Goal: Task Accomplishment & Management: Complete application form

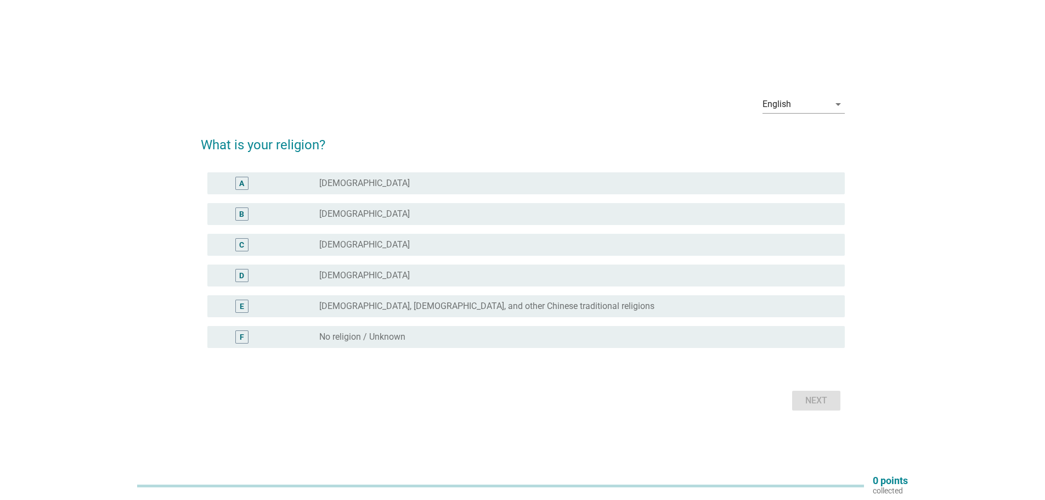
click at [338, 245] on label "[DEMOGRAPHIC_DATA]" at bounding box center [364, 244] width 91 height 11
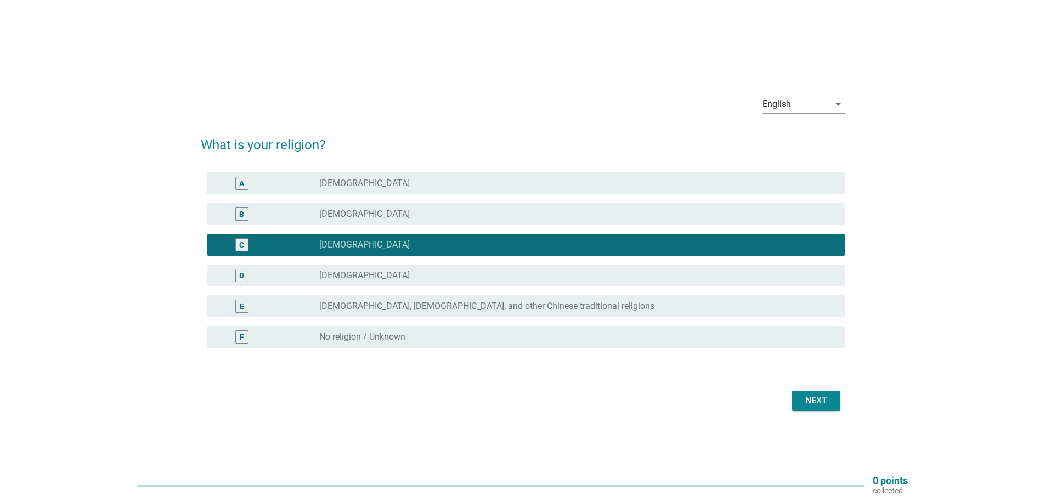
click at [804, 405] on div "Next" at bounding box center [816, 400] width 31 height 13
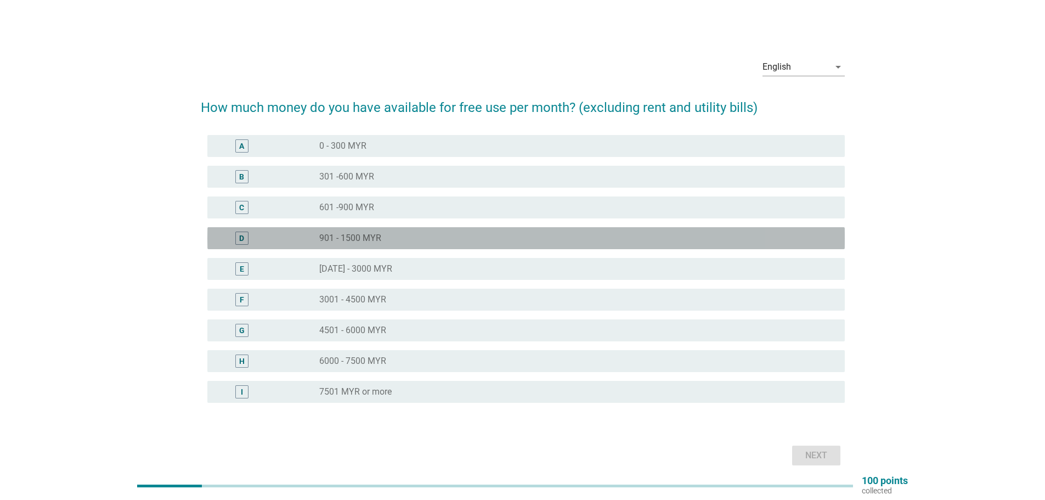
click at [388, 234] on div "radio_button_unchecked 901 - 1500 MYR" at bounding box center [573, 238] width 508 height 11
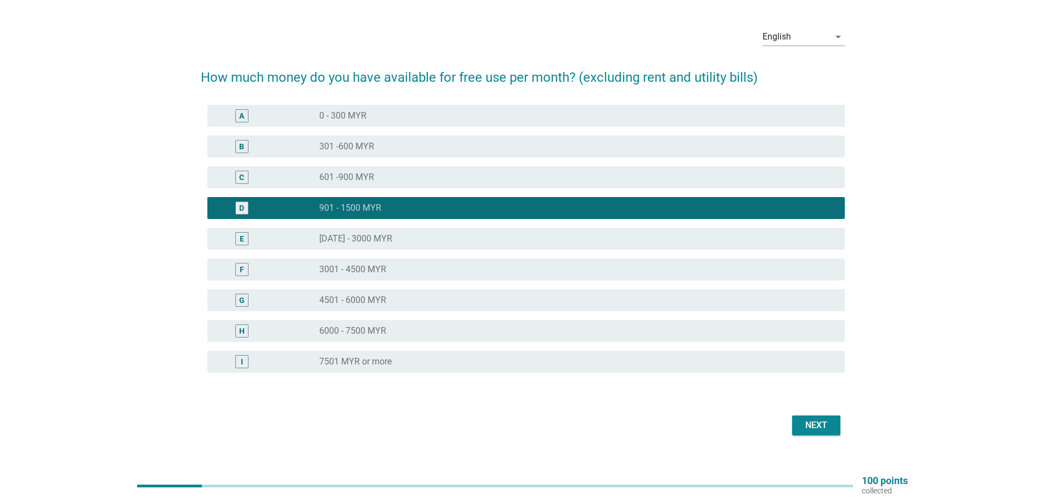
scroll to position [47, 0]
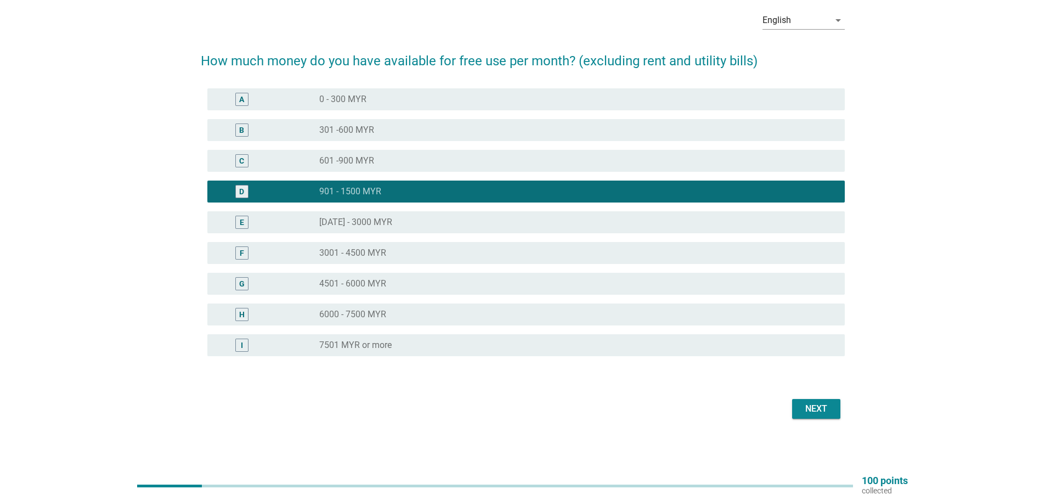
click at [825, 405] on div "Next" at bounding box center [816, 408] width 31 height 13
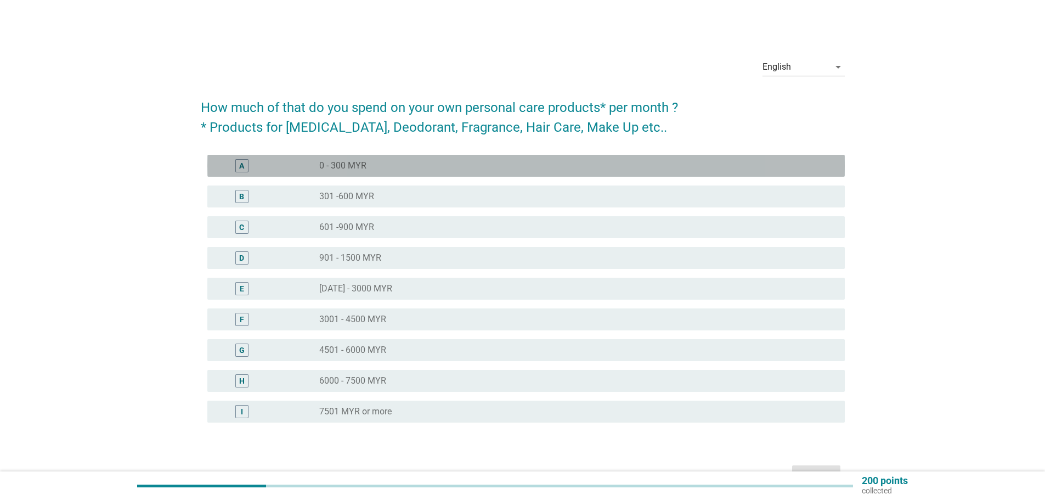
click at [364, 166] on label "0 - 300 MYR" at bounding box center [342, 165] width 47 height 11
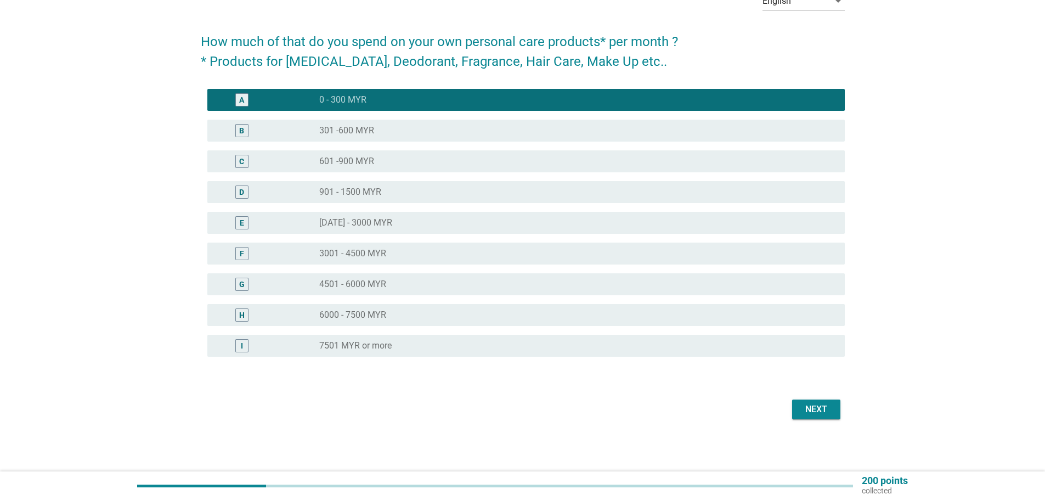
scroll to position [66, 0]
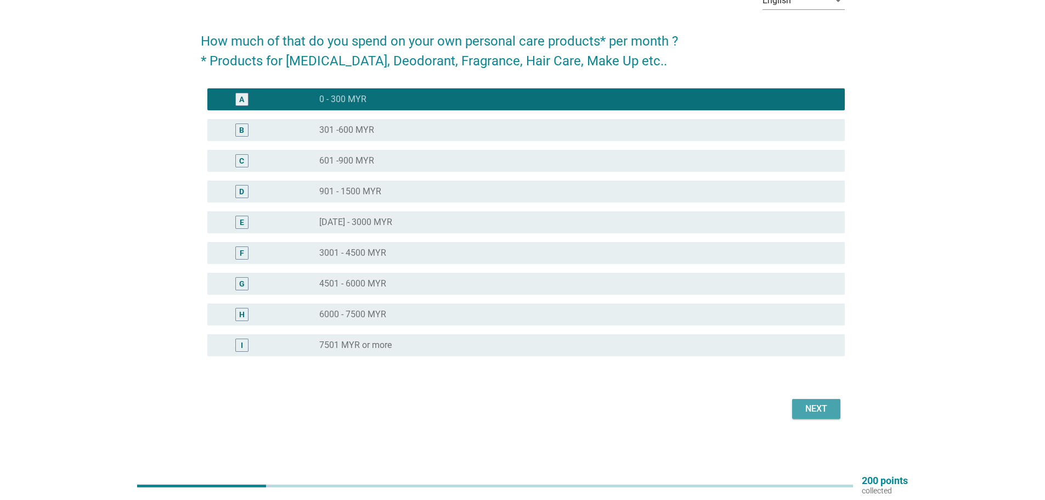
click at [815, 405] on div "Next" at bounding box center [816, 408] width 31 height 13
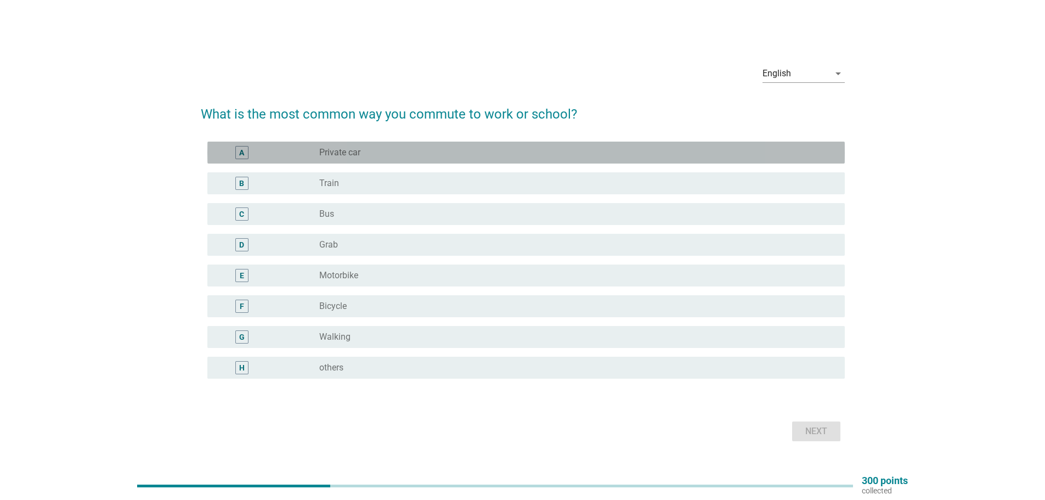
click at [347, 151] on label "Private car" at bounding box center [339, 152] width 41 height 11
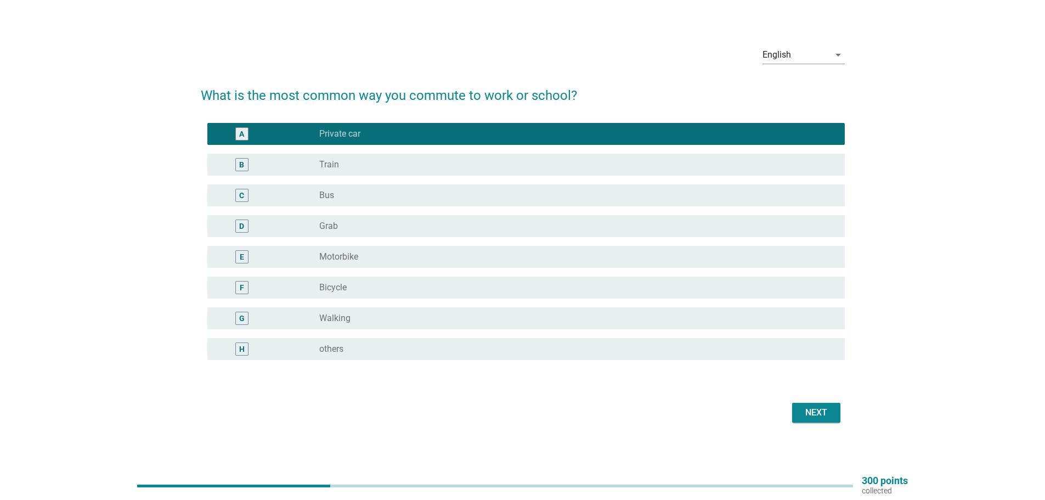
scroll to position [29, 0]
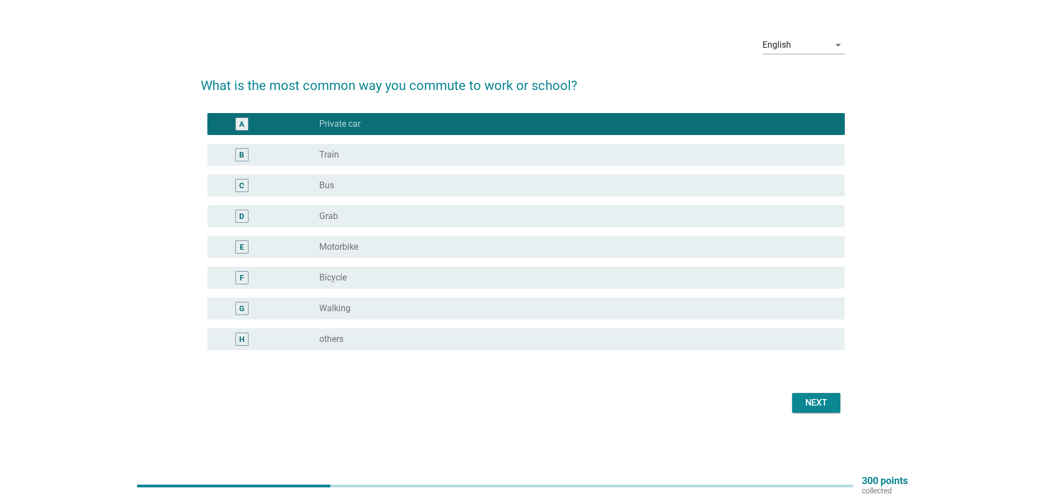
click at [814, 405] on div "Next" at bounding box center [816, 402] width 31 height 13
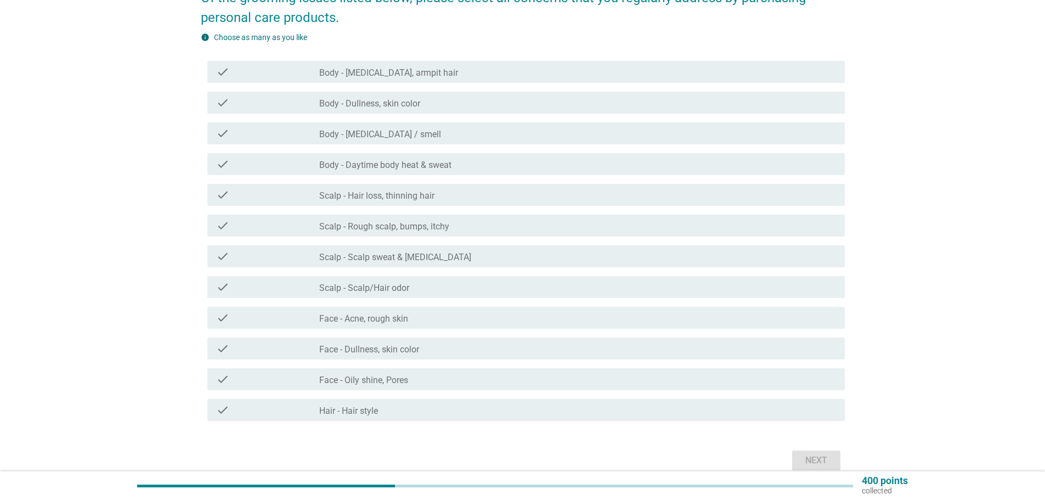
scroll to position [55, 0]
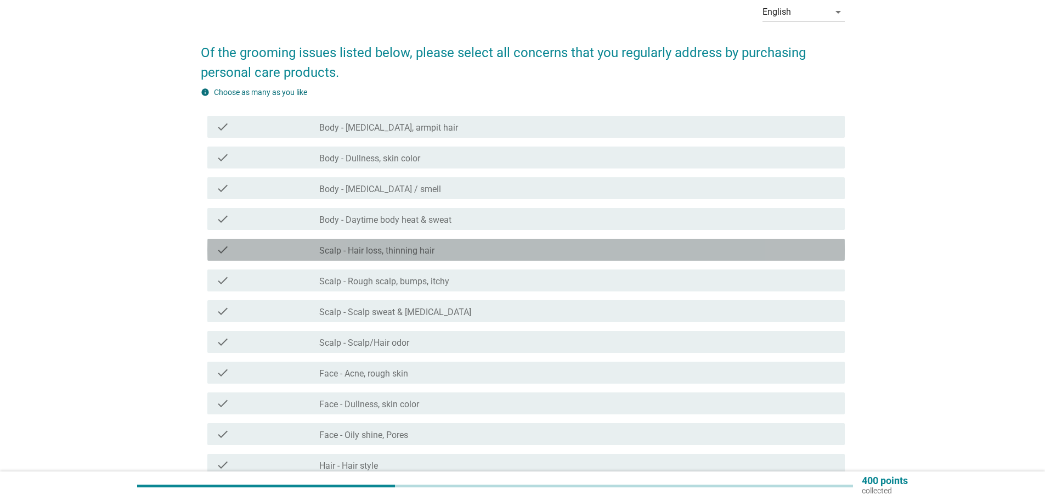
click at [393, 251] on label "Scalp - Hair loss, thinning hair" at bounding box center [376, 250] width 115 height 11
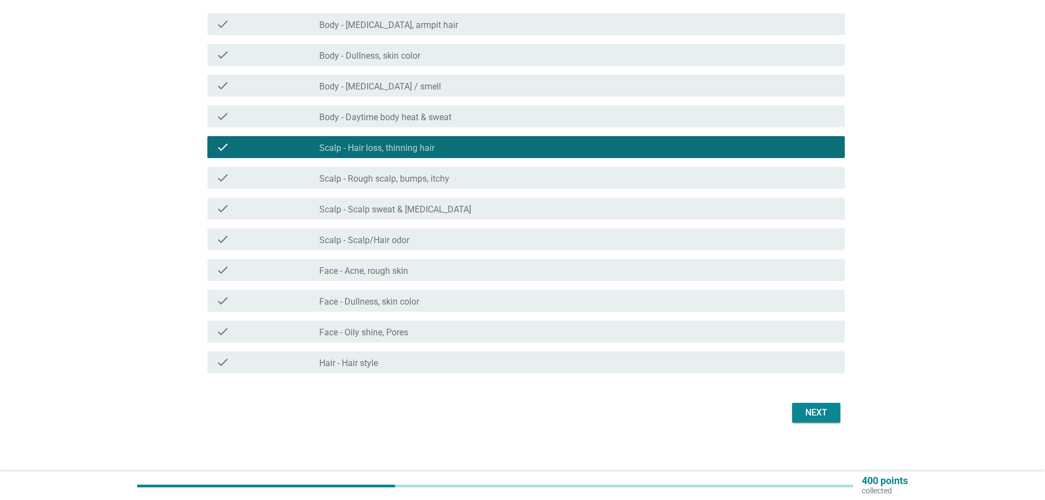
scroll to position [161, 0]
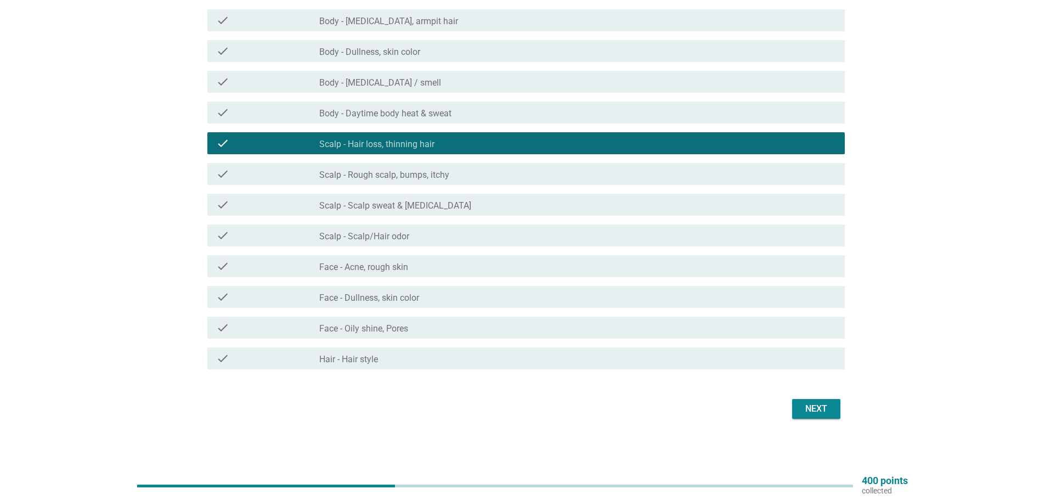
click at [402, 262] on label "Face - Acne, rough skin" at bounding box center [363, 267] width 89 height 11
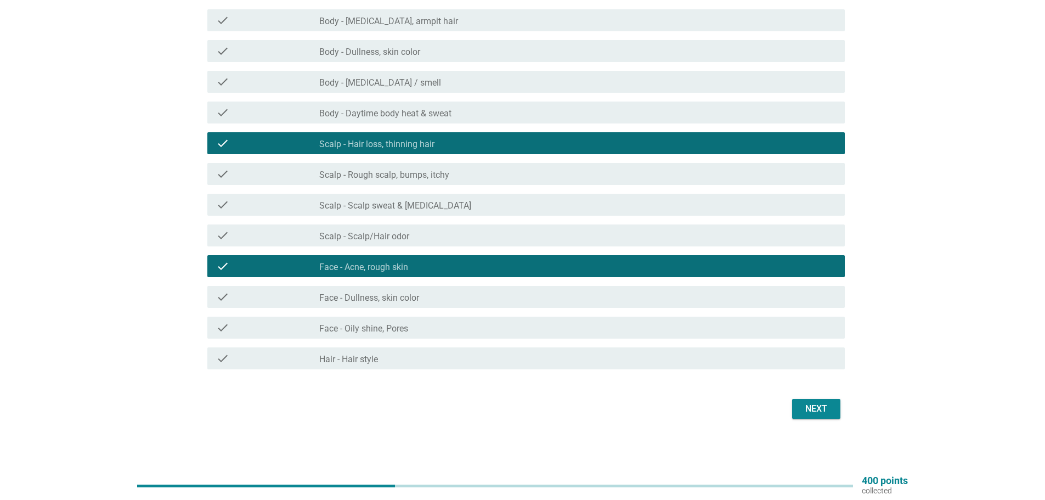
click at [395, 260] on div "check_box Face - Acne, rough skin" at bounding box center [577, 265] width 517 height 13
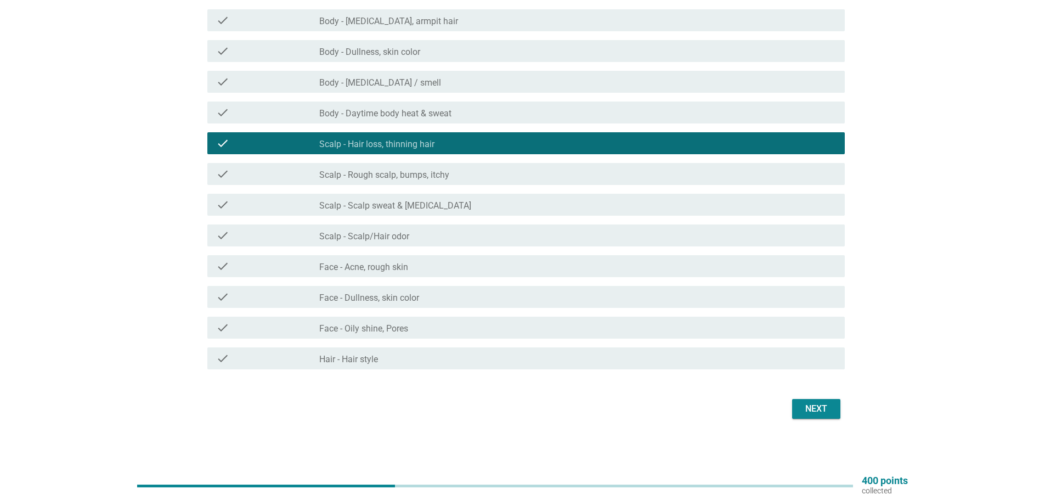
click at [813, 411] on div "Next" at bounding box center [816, 408] width 31 height 13
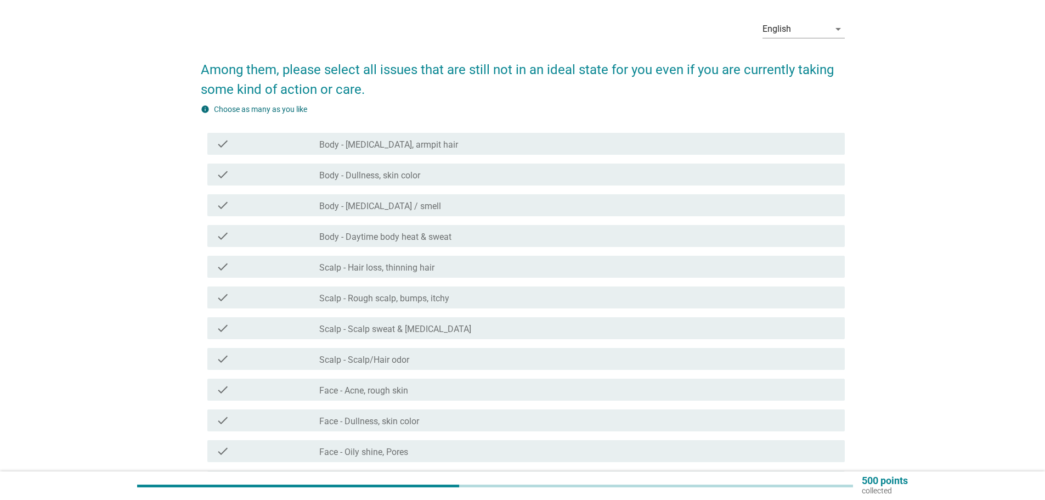
scroll to position [55, 0]
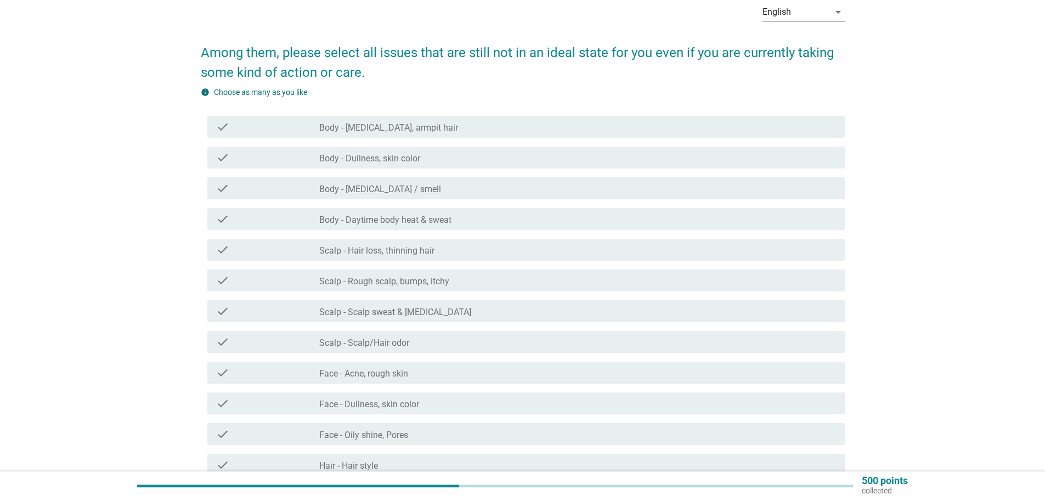
click at [809, 9] on div "English" at bounding box center [796, 12] width 67 height 18
click at [531, 89] on div "info Choose as many as you like" at bounding box center [523, 93] width 644 height 12
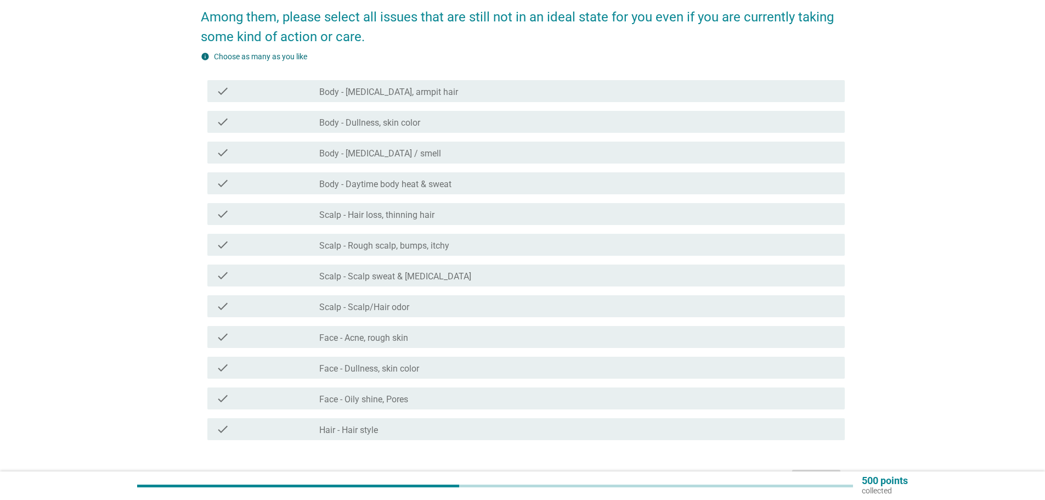
scroll to position [110, 0]
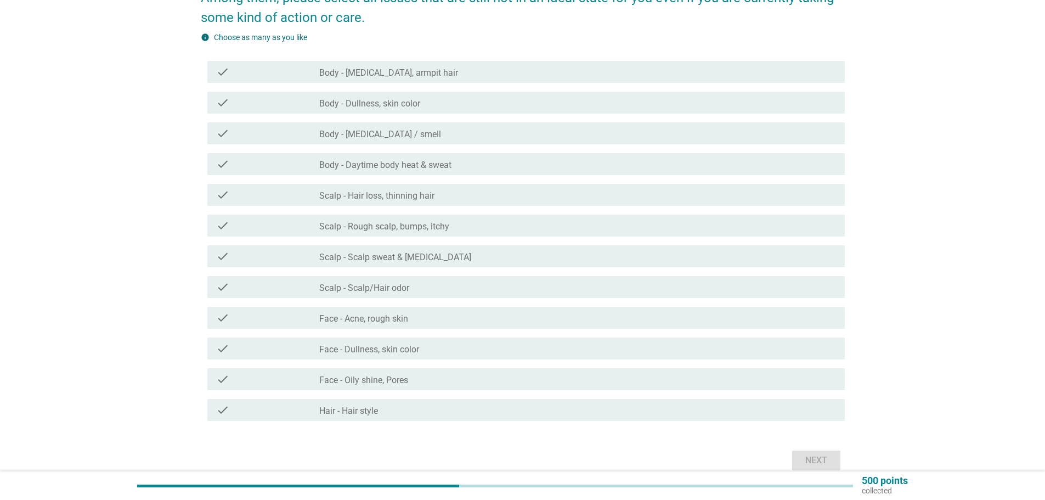
click at [420, 197] on label "Scalp - Hair loss, thinning hair" at bounding box center [376, 195] width 115 height 11
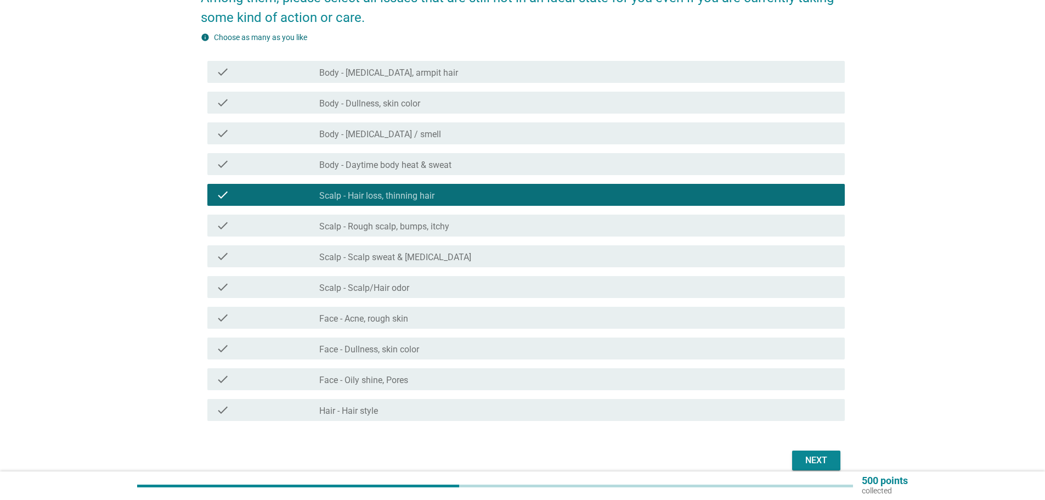
scroll to position [161, 0]
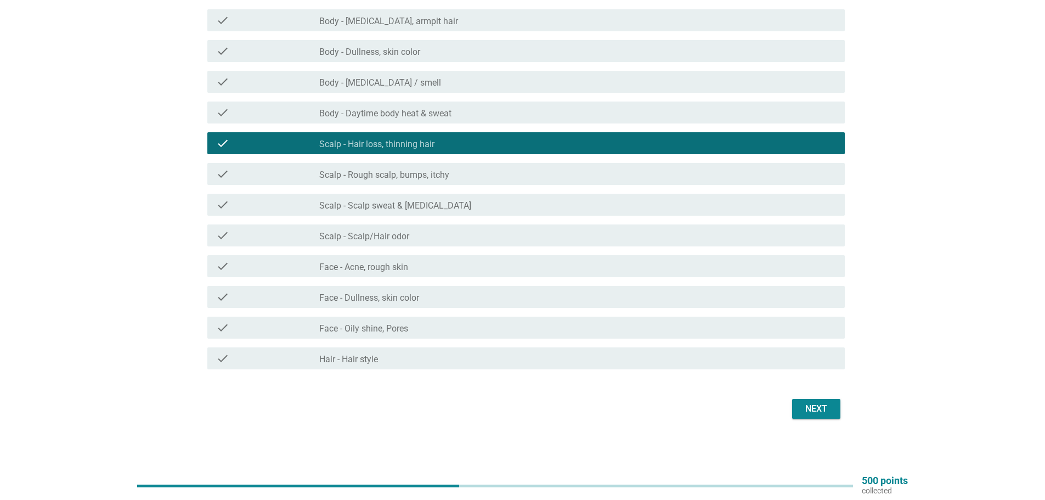
click at [830, 411] on div "Next" at bounding box center [816, 408] width 31 height 13
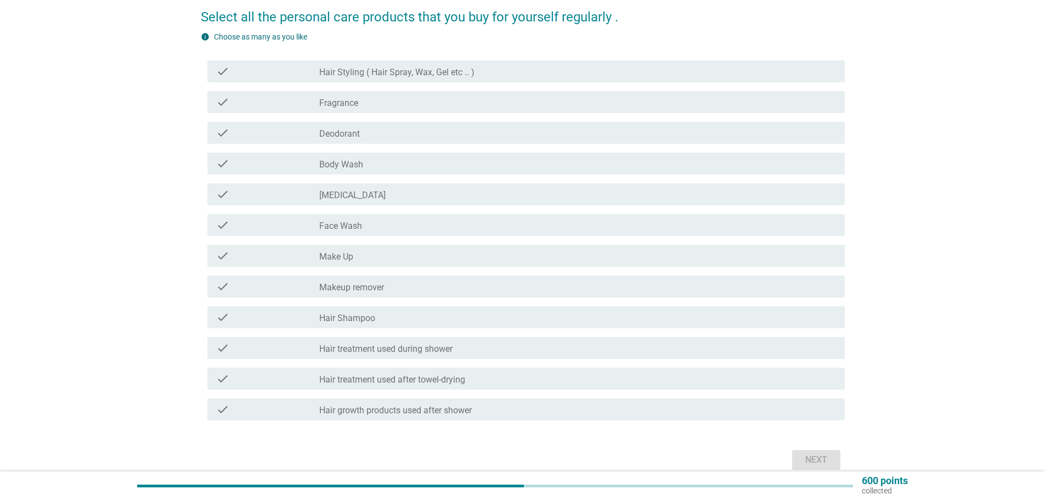
scroll to position [110, 0]
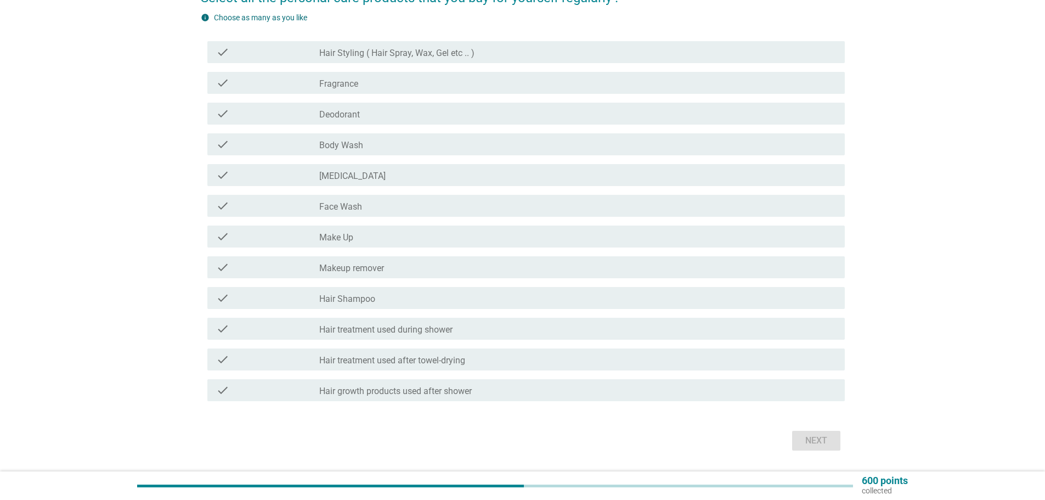
click at [358, 144] on label "Body Wash" at bounding box center [341, 145] width 44 height 11
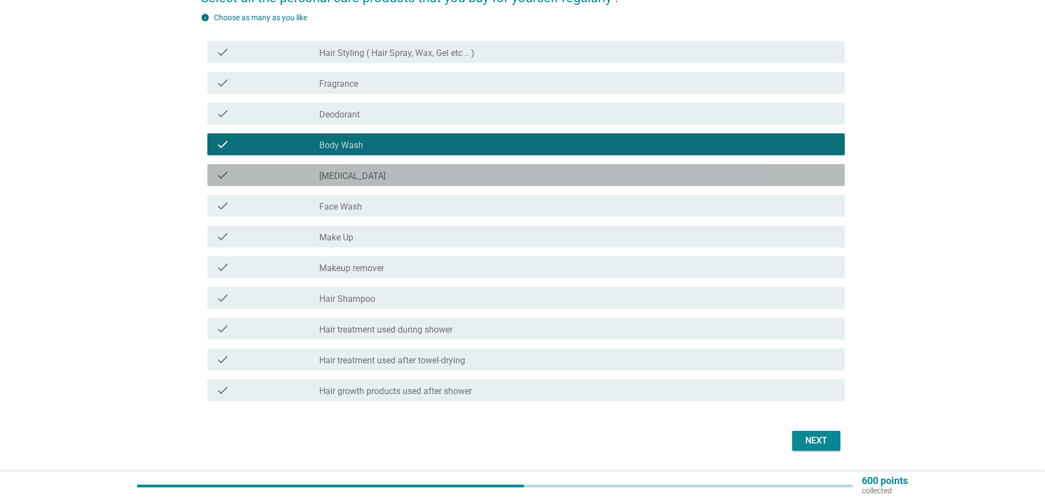
click at [348, 177] on label "[MEDICAL_DATA]" at bounding box center [352, 176] width 66 height 11
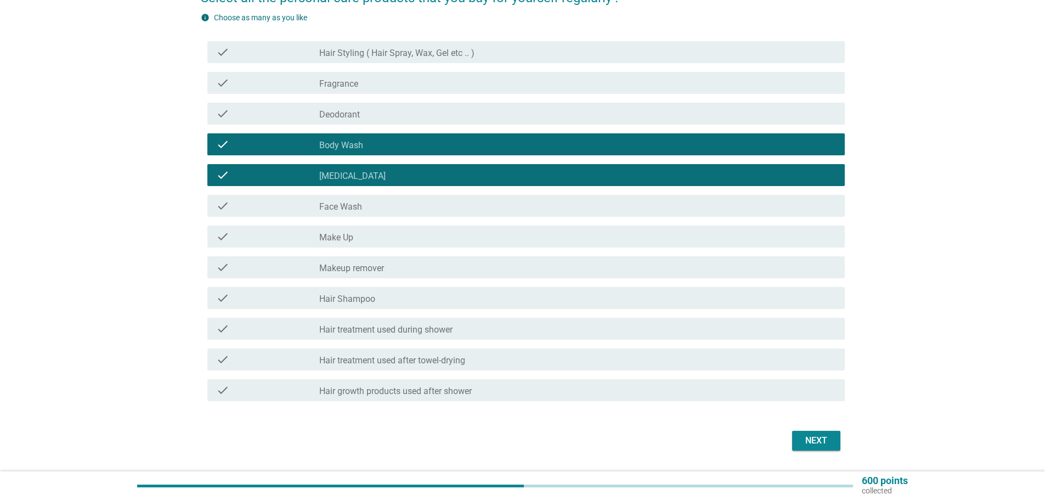
click at [371, 206] on div "check_box_outline_blank Face Wash" at bounding box center [577, 205] width 517 height 13
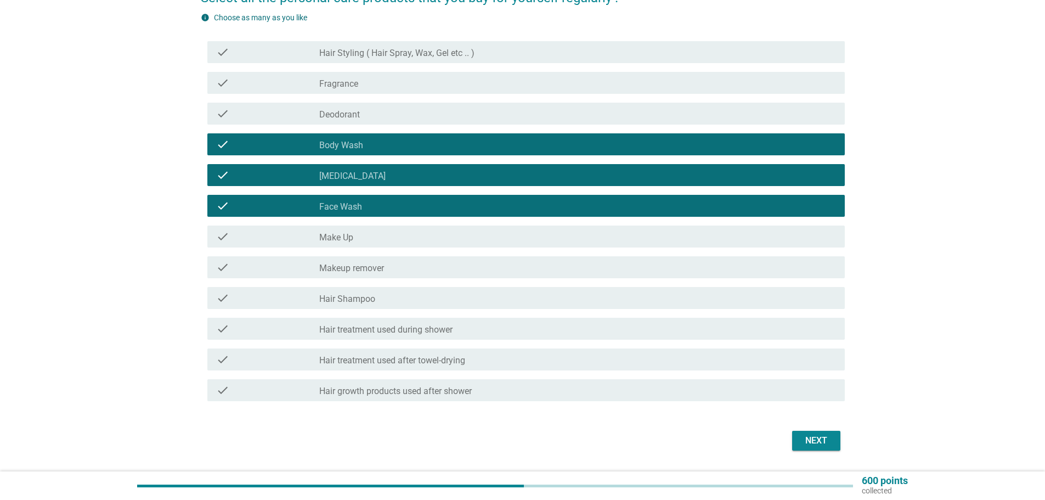
click at [347, 262] on div "check_box_outline_blank Makeup remover" at bounding box center [577, 267] width 517 height 13
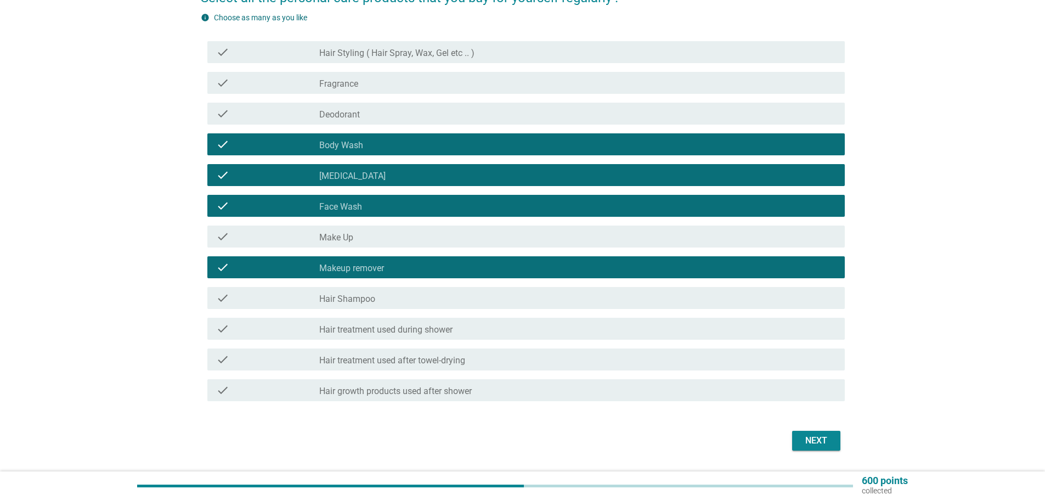
scroll to position [142, 0]
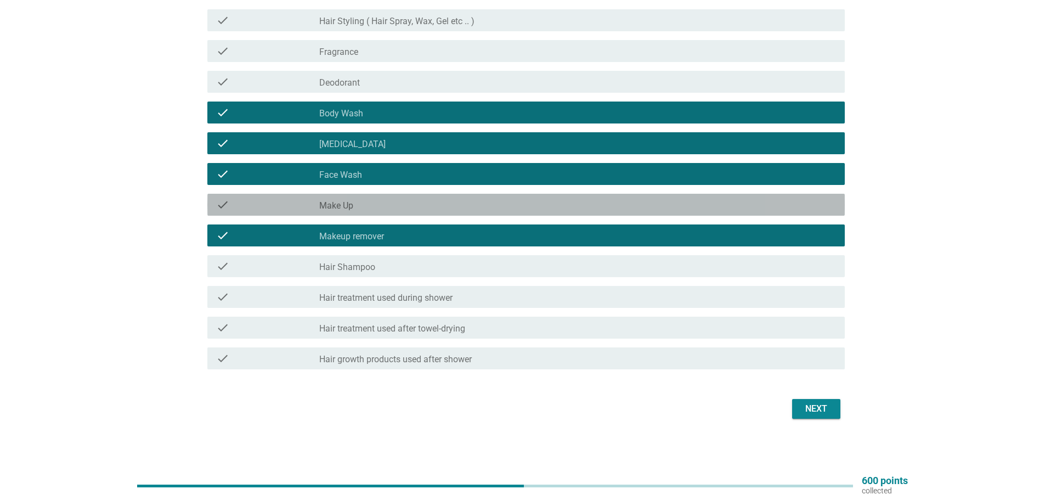
click at [372, 207] on div "check_box_outline_blank Make Up" at bounding box center [577, 204] width 517 height 13
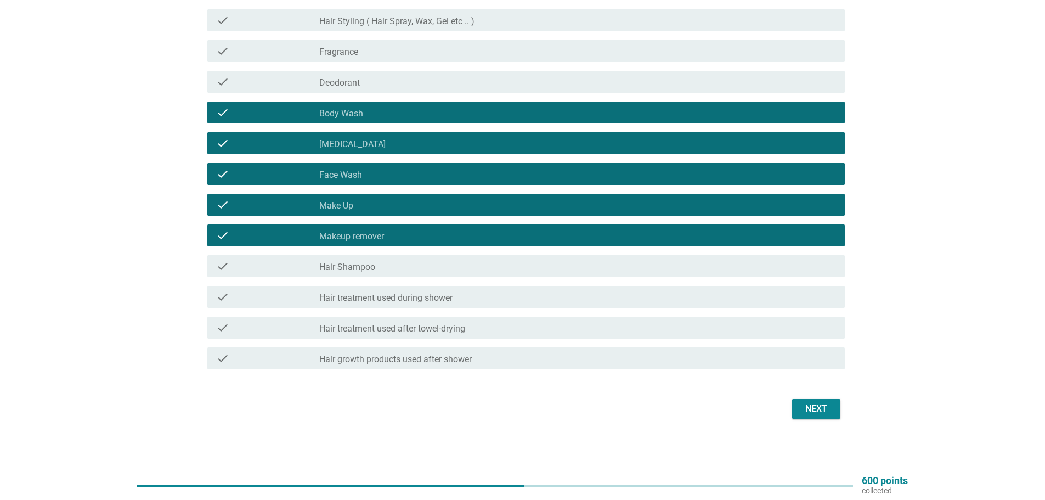
click at [366, 262] on label "Hair Shampoo" at bounding box center [347, 267] width 56 height 11
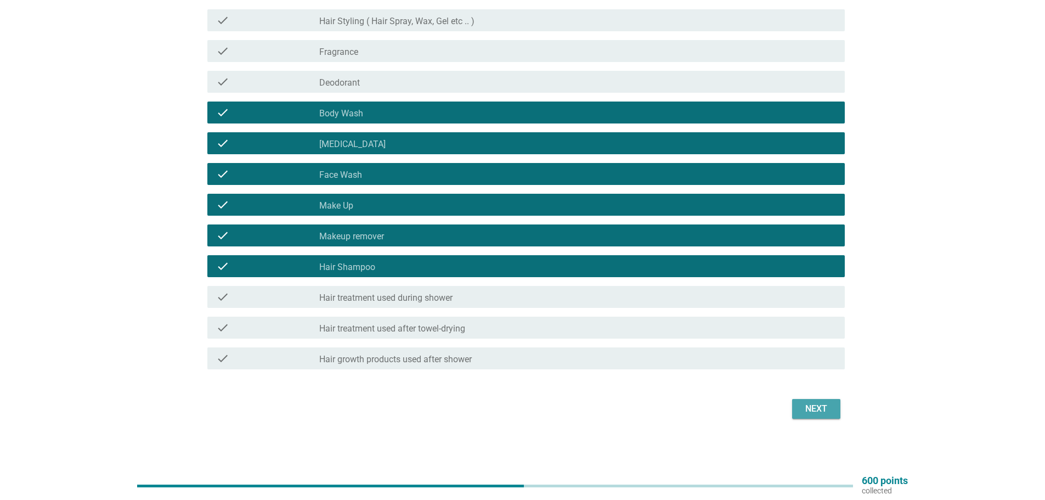
click at [829, 409] on div "Next" at bounding box center [816, 408] width 31 height 13
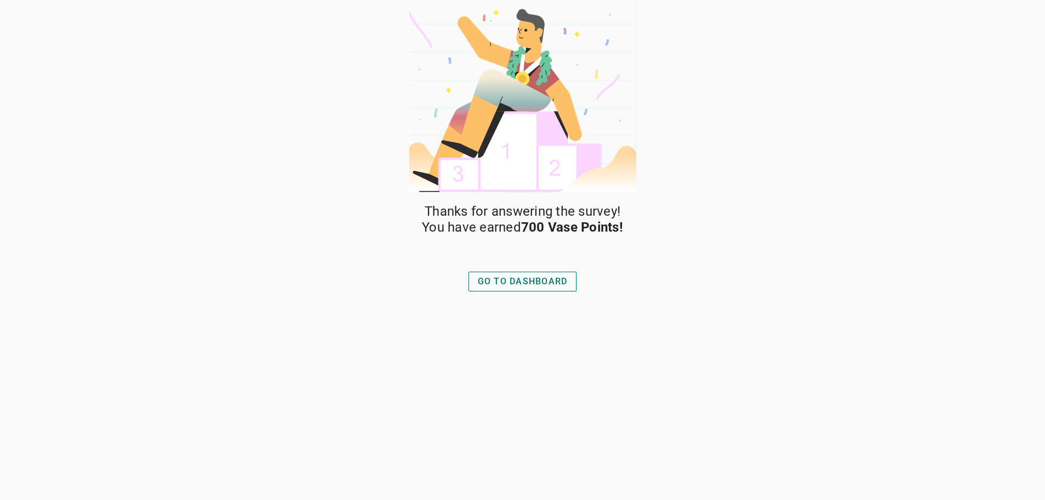
click at [519, 280] on div "GO TO DASHBOARD" at bounding box center [523, 281] width 90 height 13
